Goal: Task Accomplishment & Management: Use online tool/utility

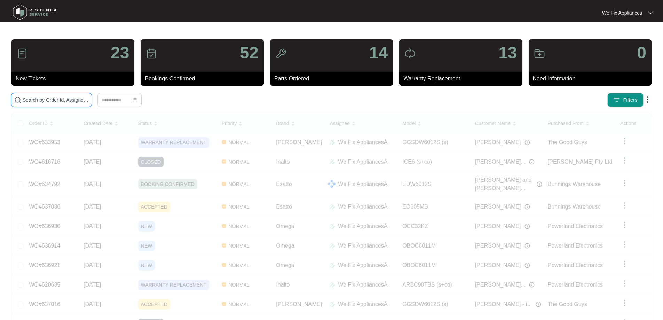
click at [49, 100] on input "text" at bounding box center [56, 100] width 66 height 8
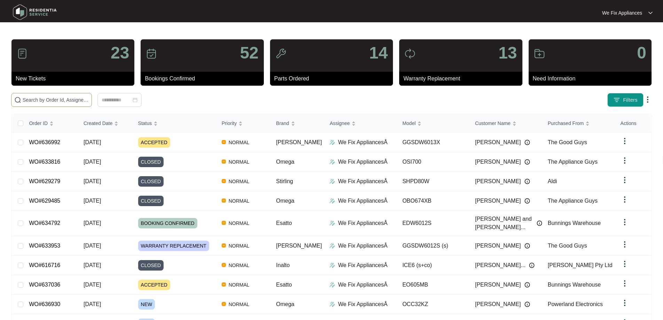
paste input "636387"
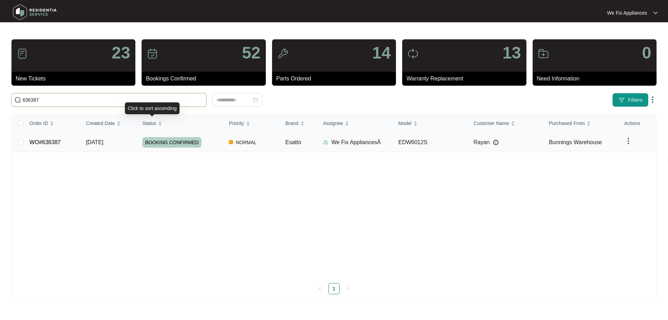
type input "636387"
click at [176, 143] on span "BOOKING CONFIRMED" at bounding box center [171, 142] width 59 height 10
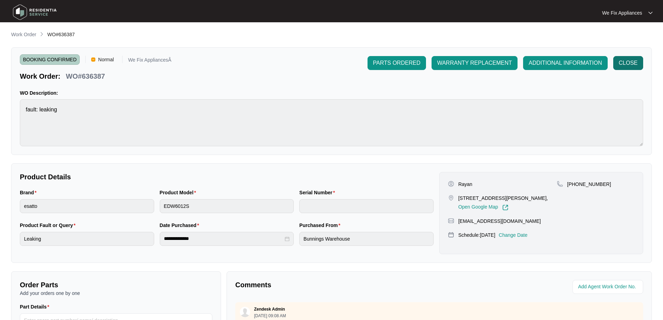
click at [624, 59] on span "CLOSE" at bounding box center [628, 63] width 19 height 8
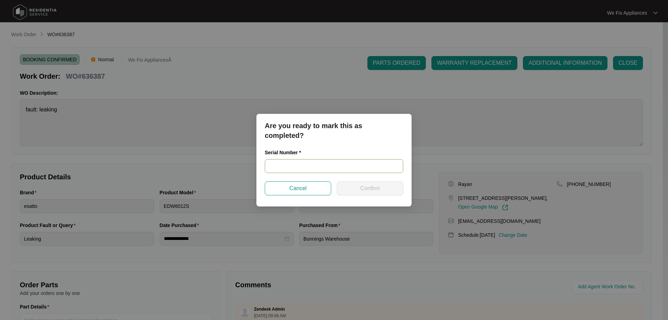
click at [287, 169] on input "text" at bounding box center [334, 166] width 138 height 14
paste input "24017790010200080"
type input "24017790010200080"
click at [366, 187] on span "Confirm" at bounding box center [369, 188] width 19 height 8
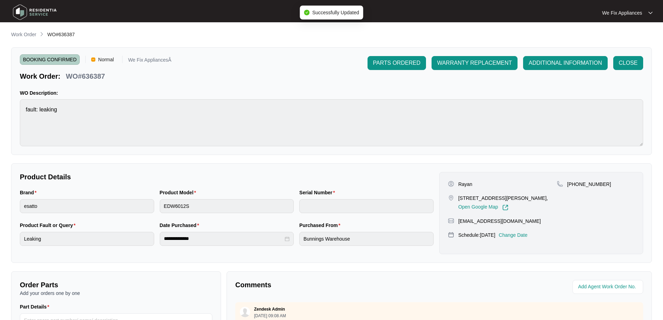
type input "24017790010200080"
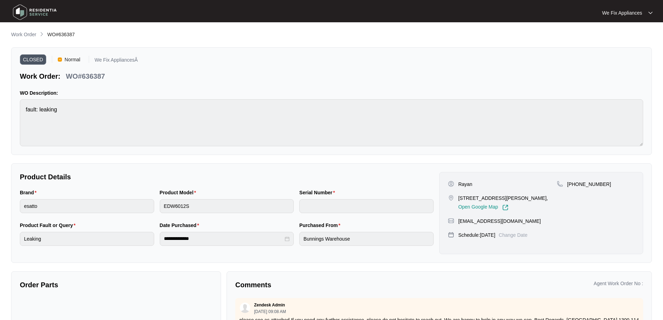
click at [41, 8] on img at bounding box center [34, 12] width 49 height 21
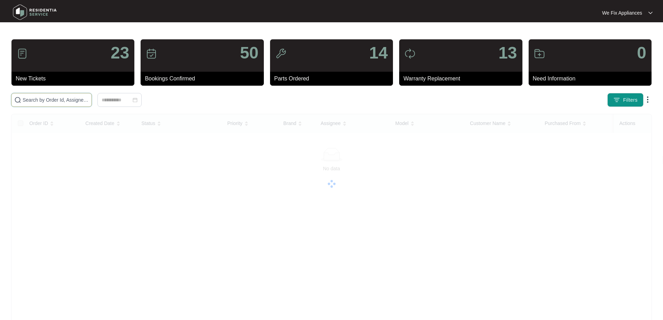
click at [42, 98] on input "text" at bounding box center [56, 100] width 66 height 8
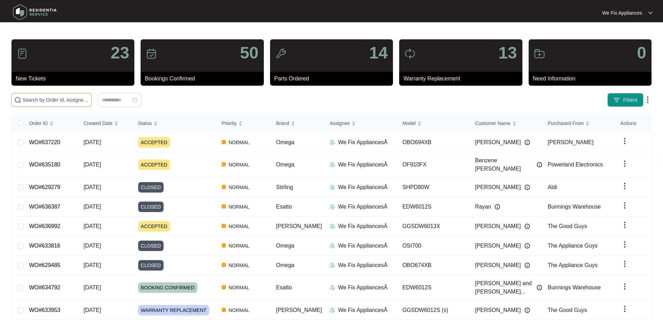
paste input "636552"
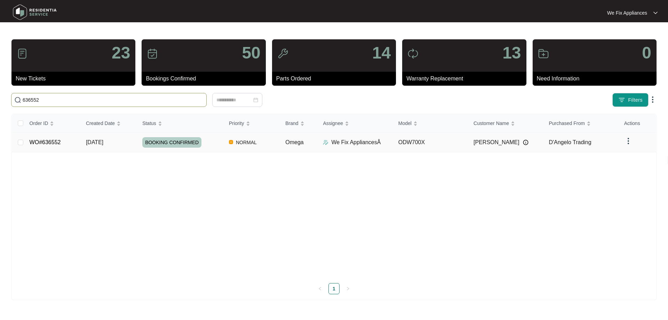
type input "636552"
click at [173, 141] on span "BOOKING CONFIRMED" at bounding box center [171, 142] width 59 height 10
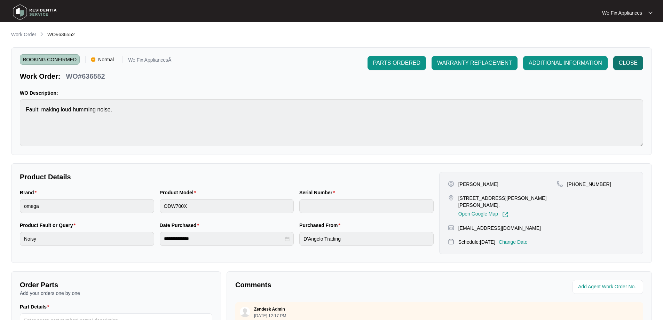
click at [628, 59] on span "CLOSE" at bounding box center [628, 63] width 19 height 8
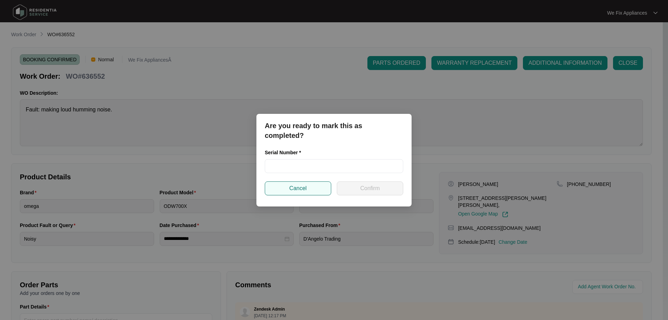
click at [295, 190] on span "Cancel" at bounding box center [297, 188] width 17 height 8
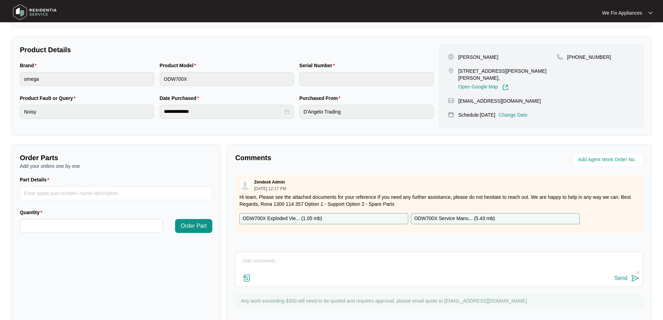
scroll to position [139, 0]
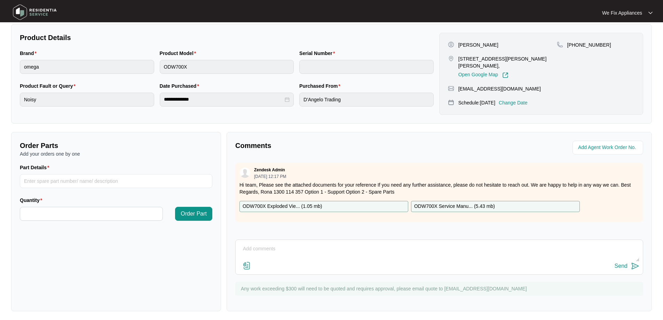
click at [293, 203] on p "ODW700X Exploded Vie... ( 1.05 mb )" at bounding box center [282, 206] width 80 height 8
click at [61, 179] on input "Part Details" at bounding box center [116, 181] width 192 height 14
paste input "17476000001457"
type input "17476000001457 dispenser"
click at [94, 214] on input "Quantity" at bounding box center [91, 213] width 142 height 13
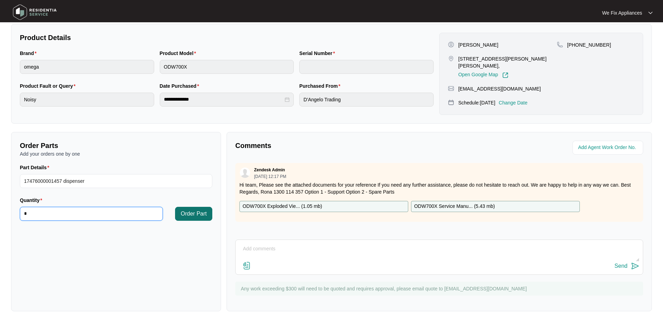
type input "*"
click at [198, 207] on button "Order Part" at bounding box center [193, 214] width 37 height 14
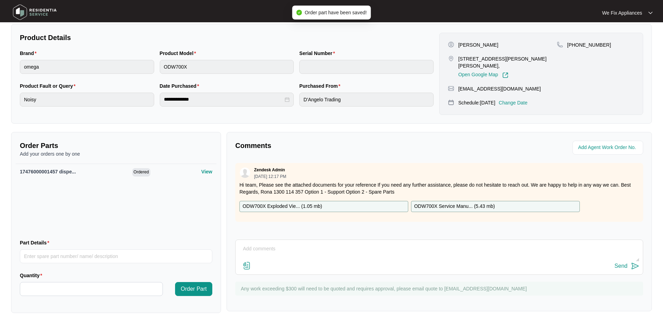
scroll to position [0, 0]
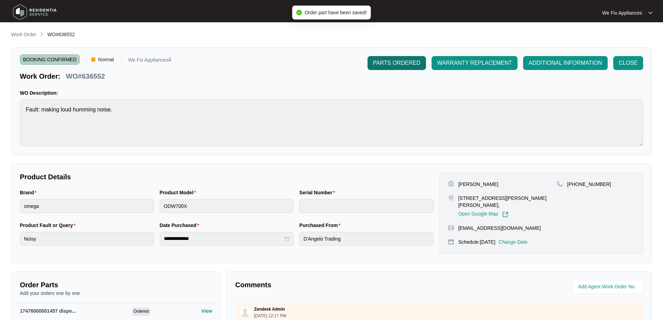
click at [405, 65] on span "PARTS ORDERED" at bounding box center [396, 63] width 47 height 8
